Goal: Transaction & Acquisition: Purchase product/service

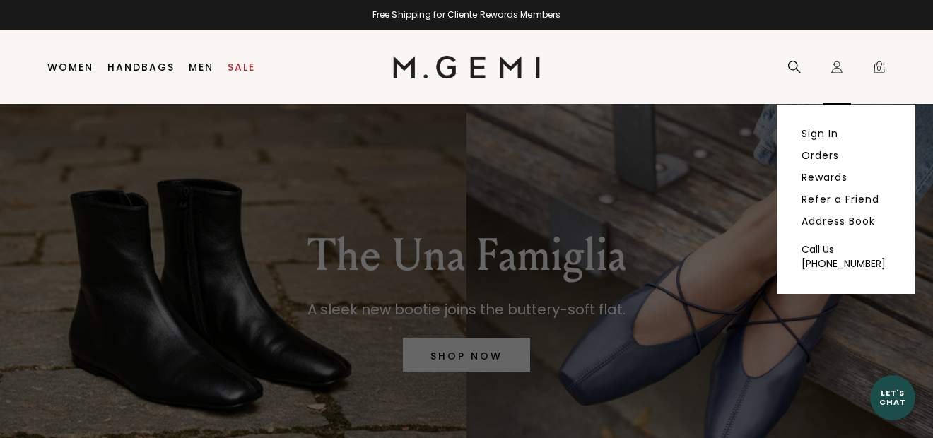
click at [827, 135] on link "Sign In" at bounding box center [819, 133] width 37 height 13
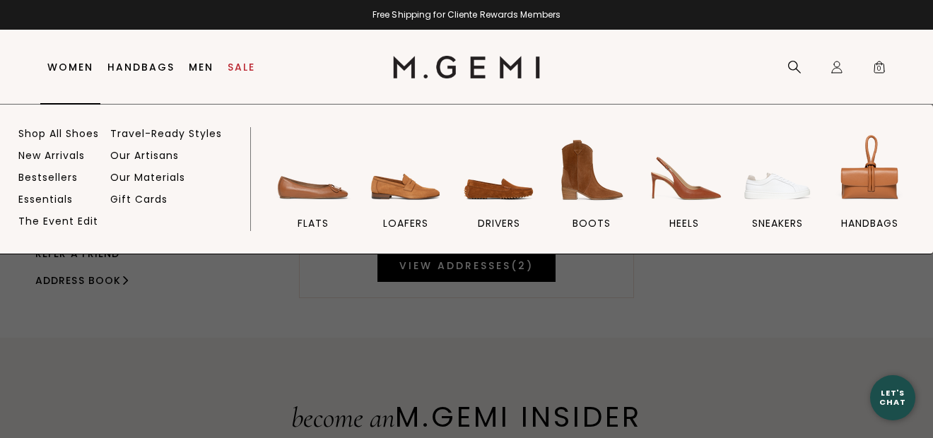
click at [57, 66] on link "Women" at bounding box center [70, 66] width 46 height 11
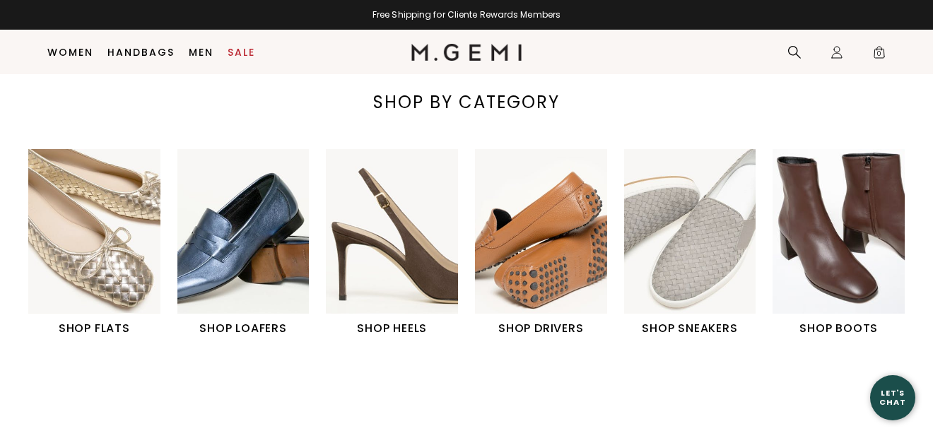
scroll to position [423, 0]
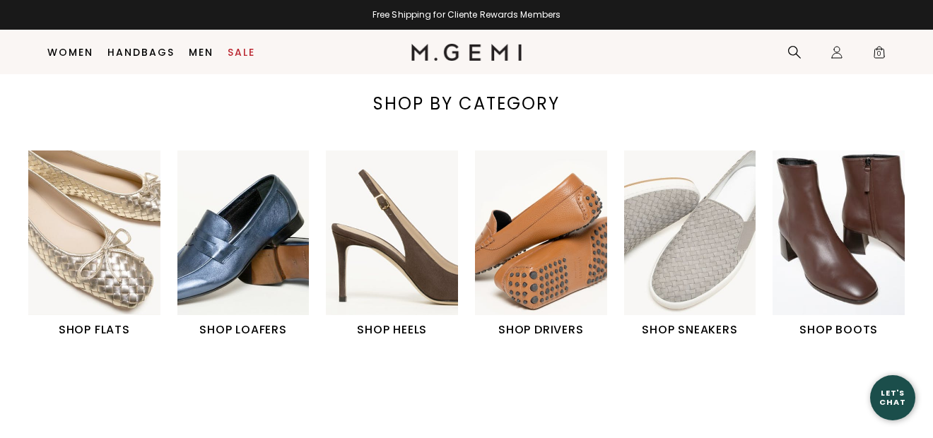
click at [114, 238] on img "1 / 6" at bounding box center [94, 232] width 132 height 165
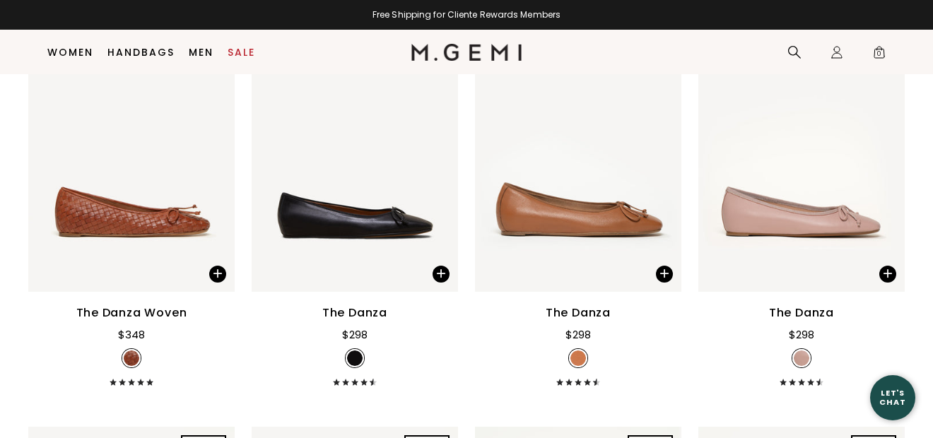
scroll to position [1867, 0]
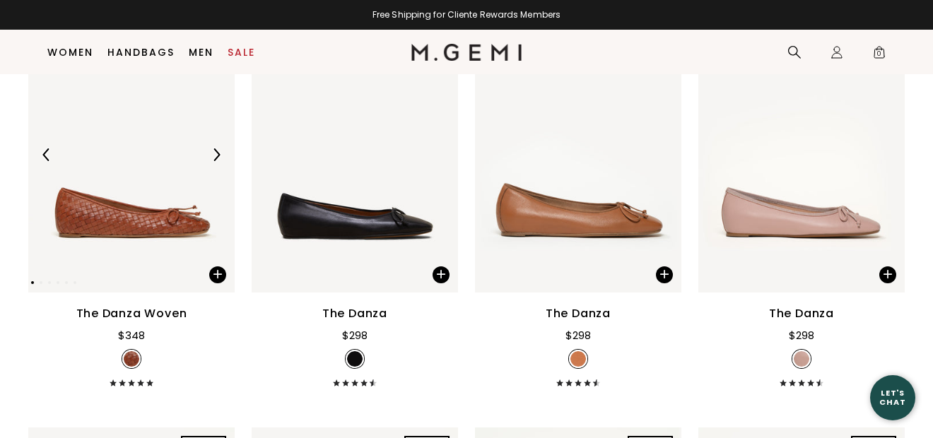
click at [144, 203] on img at bounding box center [131, 154] width 206 height 275
